Goal: Navigation & Orientation: Find specific page/section

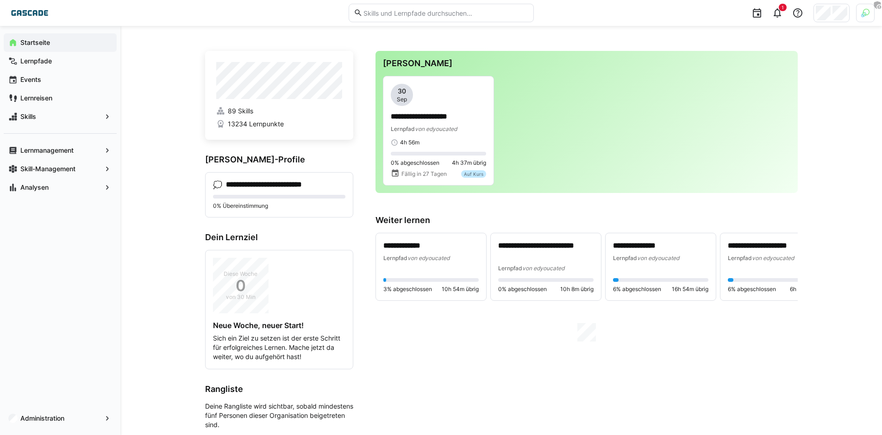
click at [870, 17] on div at bounding box center [865, 13] width 19 height 19
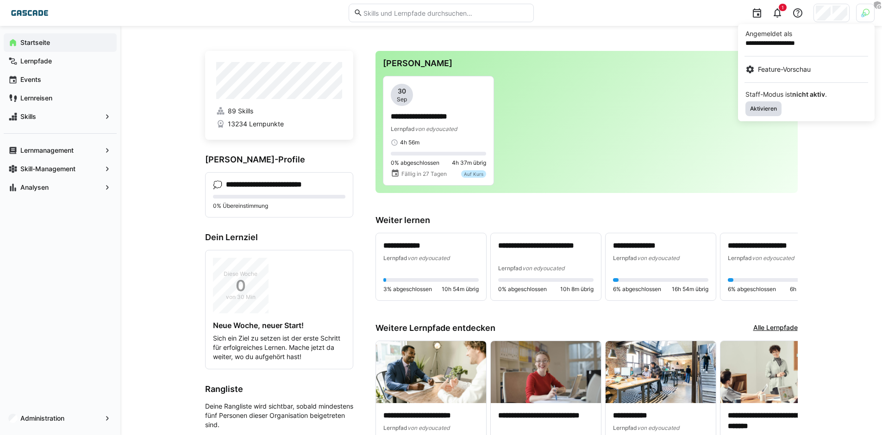
click at [770, 108] on span "Aktivieren" at bounding box center [763, 108] width 29 height 7
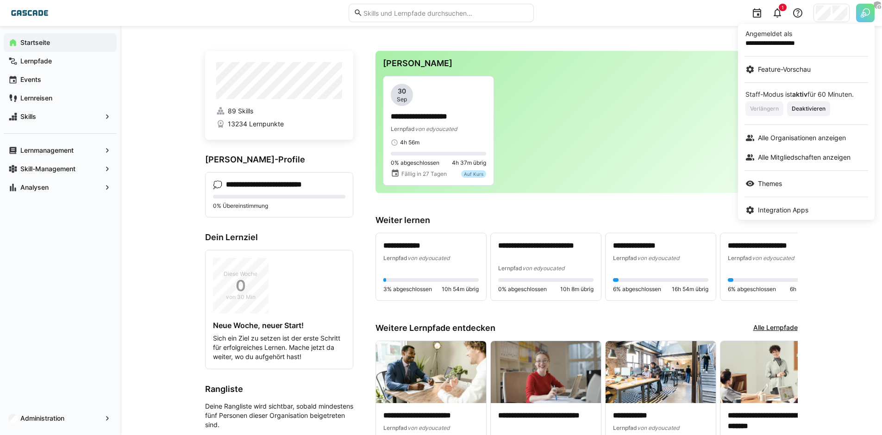
click at [842, 13] on div at bounding box center [441, 217] width 882 height 435
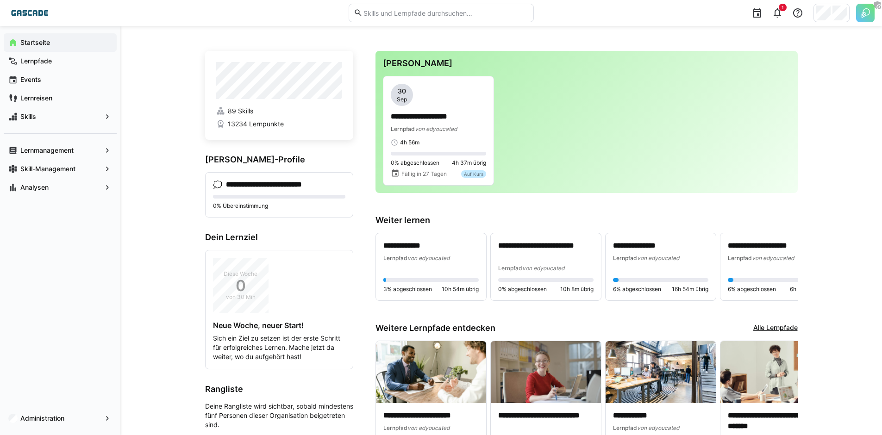
click at [832, 14] on div at bounding box center [832, 13] width 36 height 19
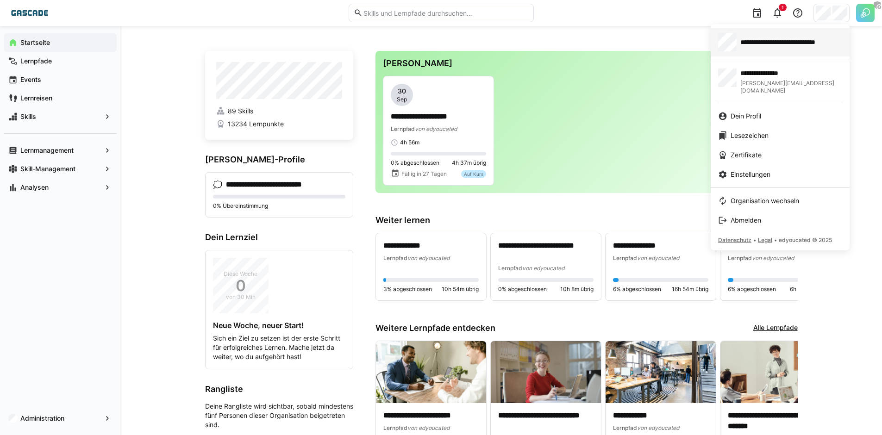
click at [781, 44] on span "**********" at bounding box center [791, 42] width 102 height 9
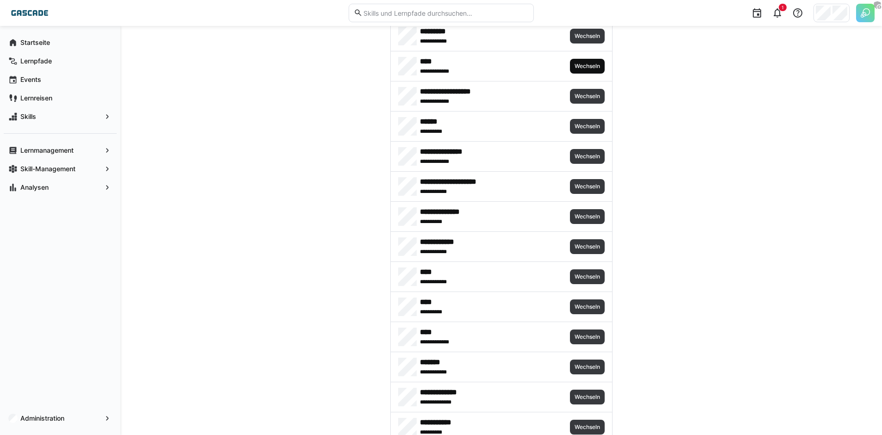
scroll to position [532, 0]
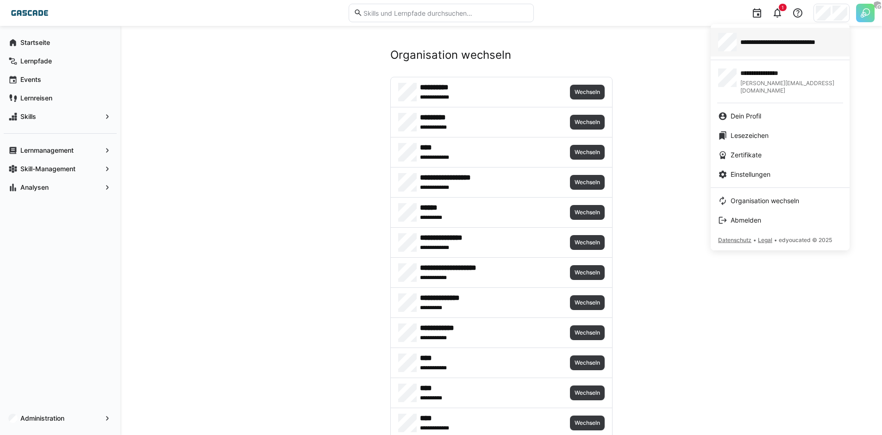
click at [786, 32] on link "**********" at bounding box center [780, 42] width 139 height 29
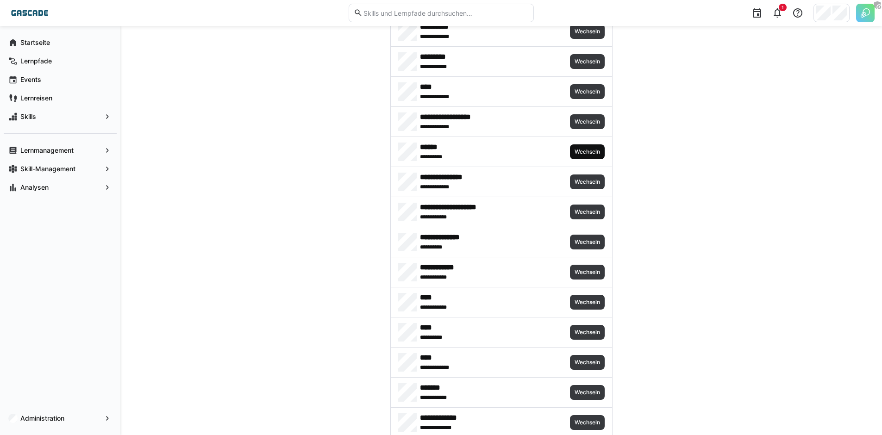
scroll to position [532, 0]
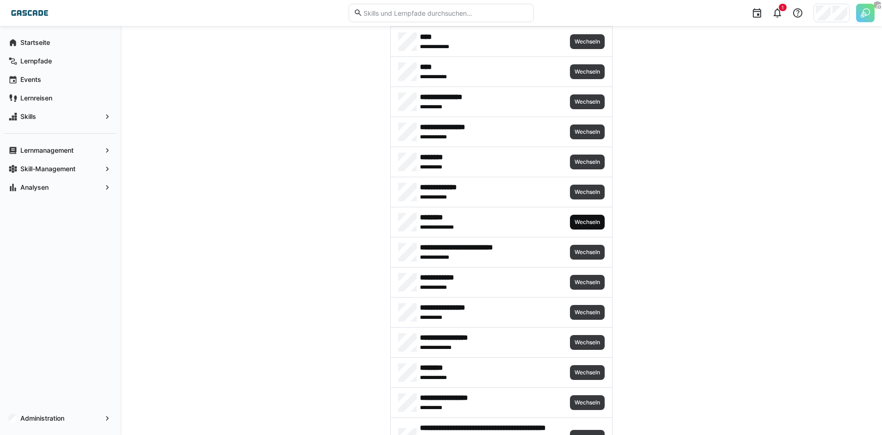
click at [584, 218] on span "Wechseln" at bounding box center [587, 222] width 35 height 15
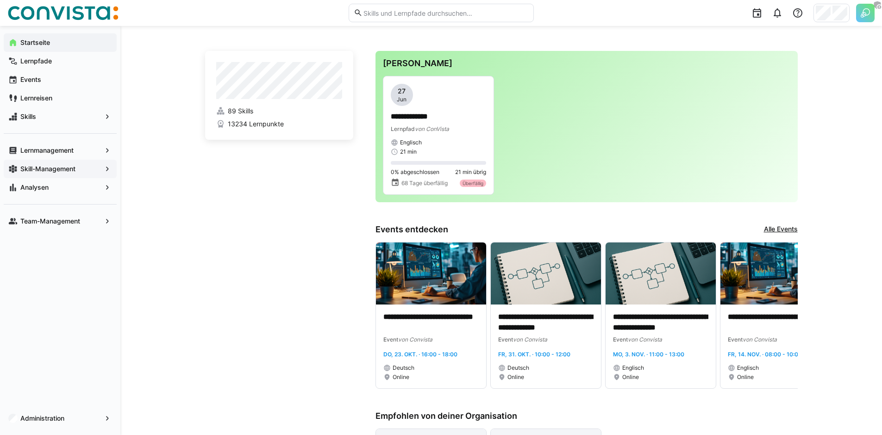
click at [0, 0] on app-navigation-label "Skill-Management" at bounding box center [0, 0] width 0 height 0
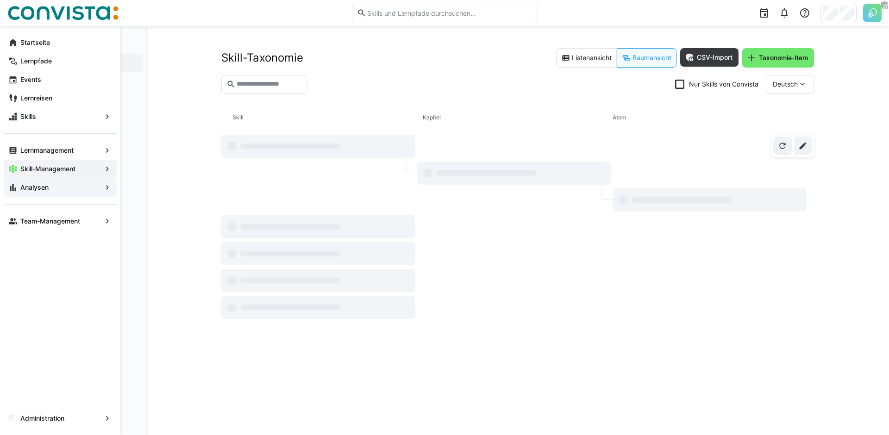
click at [46, 182] on div "Analysen" at bounding box center [60, 187] width 113 height 19
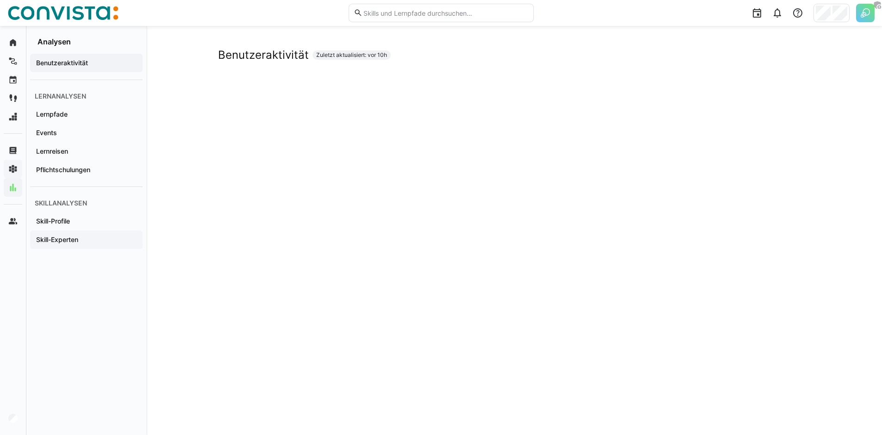
click at [88, 244] on span "Skill-Experten" at bounding box center [86, 239] width 103 height 9
click at [114, 218] on span "Skill-Profile" at bounding box center [86, 221] width 103 height 9
